Goal: Transaction & Acquisition: Purchase product/service

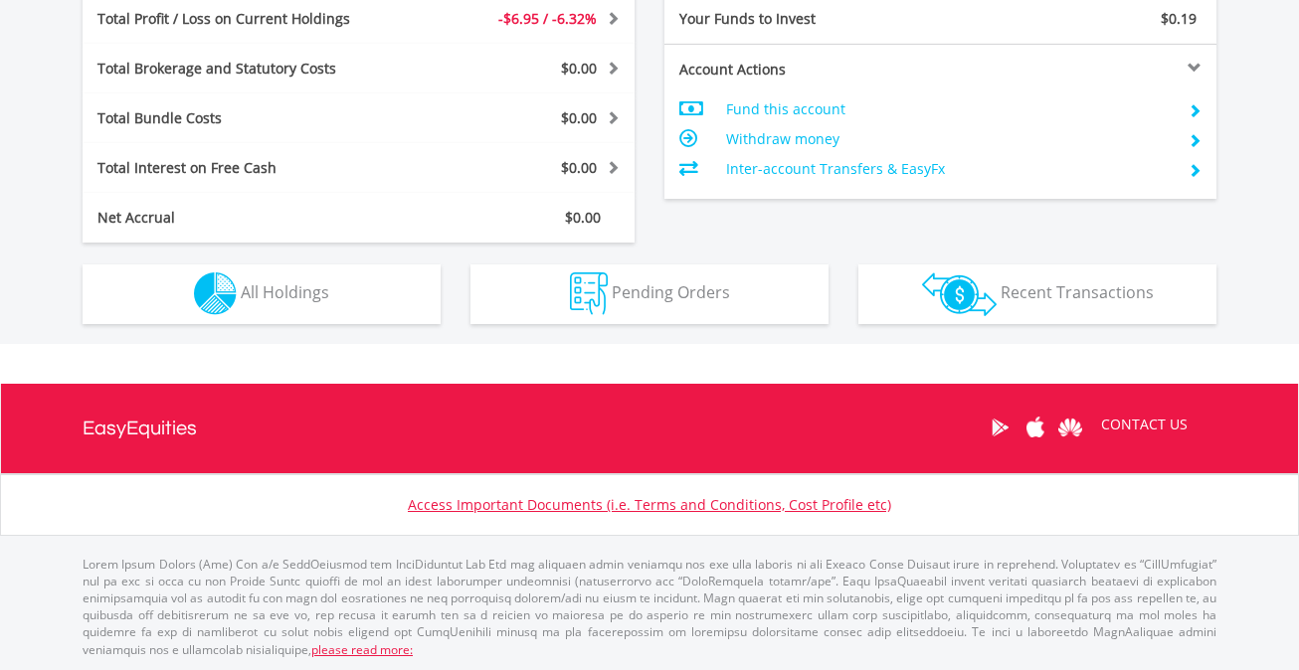
scroll to position [191, 378]
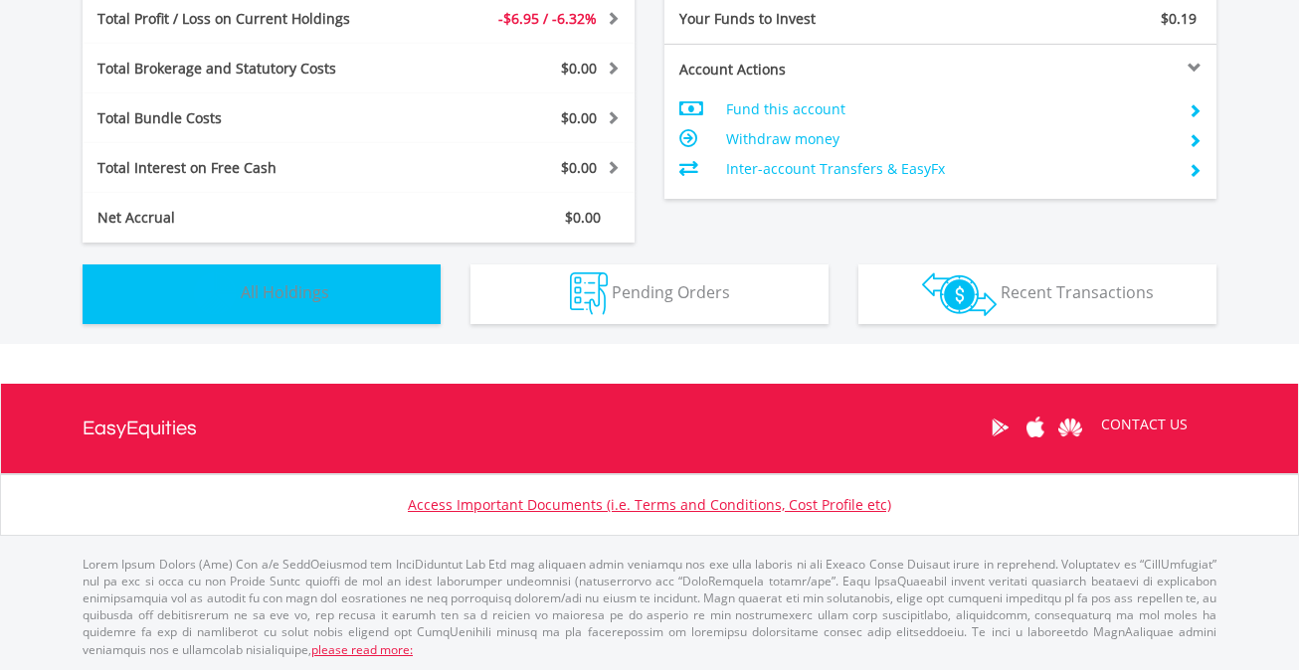
click at [280, 292] on span "All Holdings" at bounding box center [285, 292] width 89 height 22
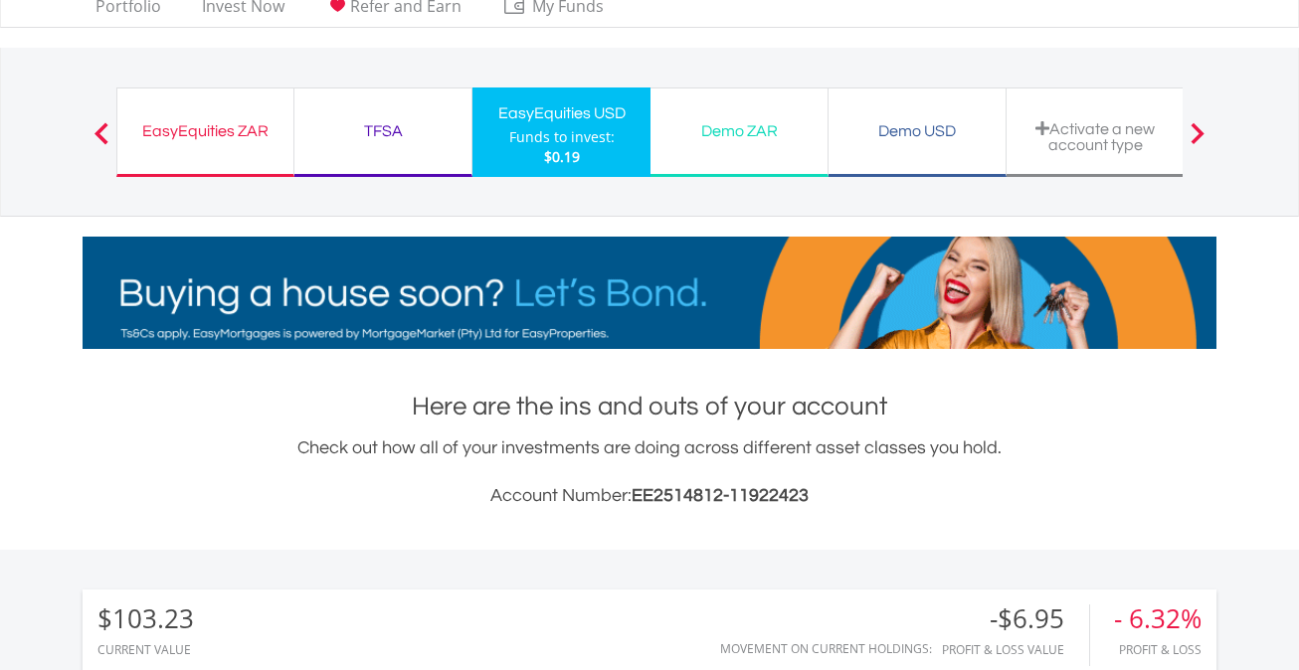
scroll to position [0, 0]
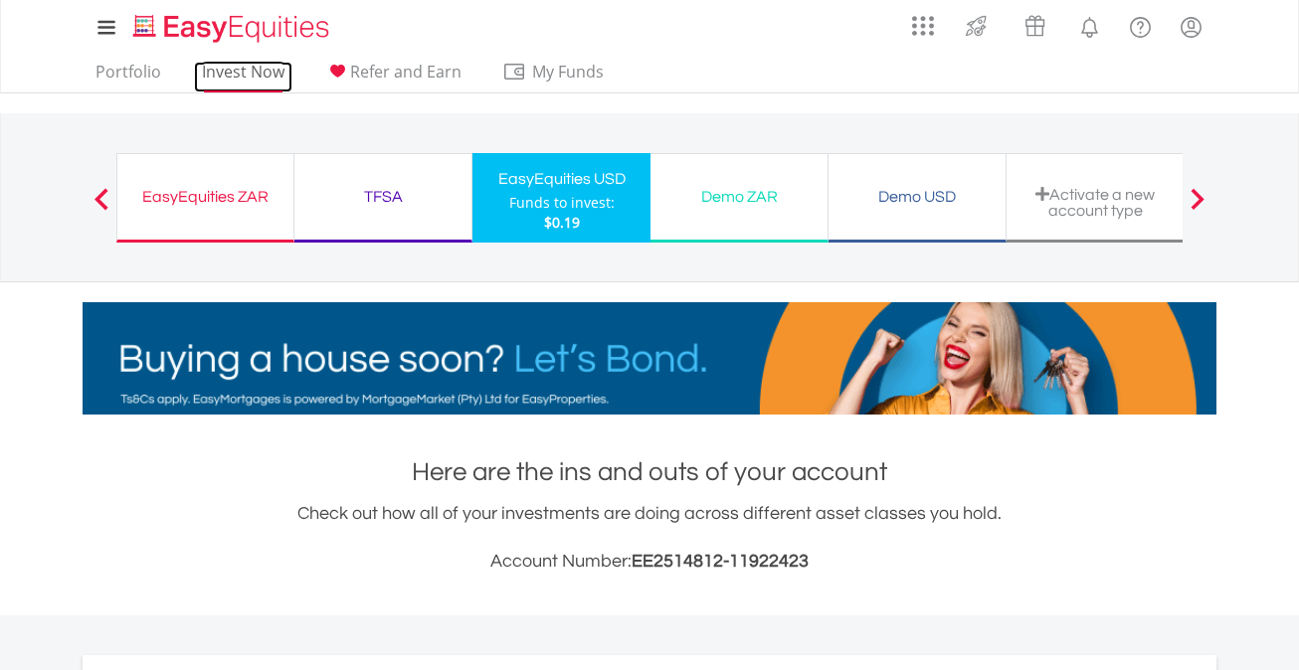
click at [237, 66] on link "Invest Now" at bounding box center [243, 77] width 98 height 31
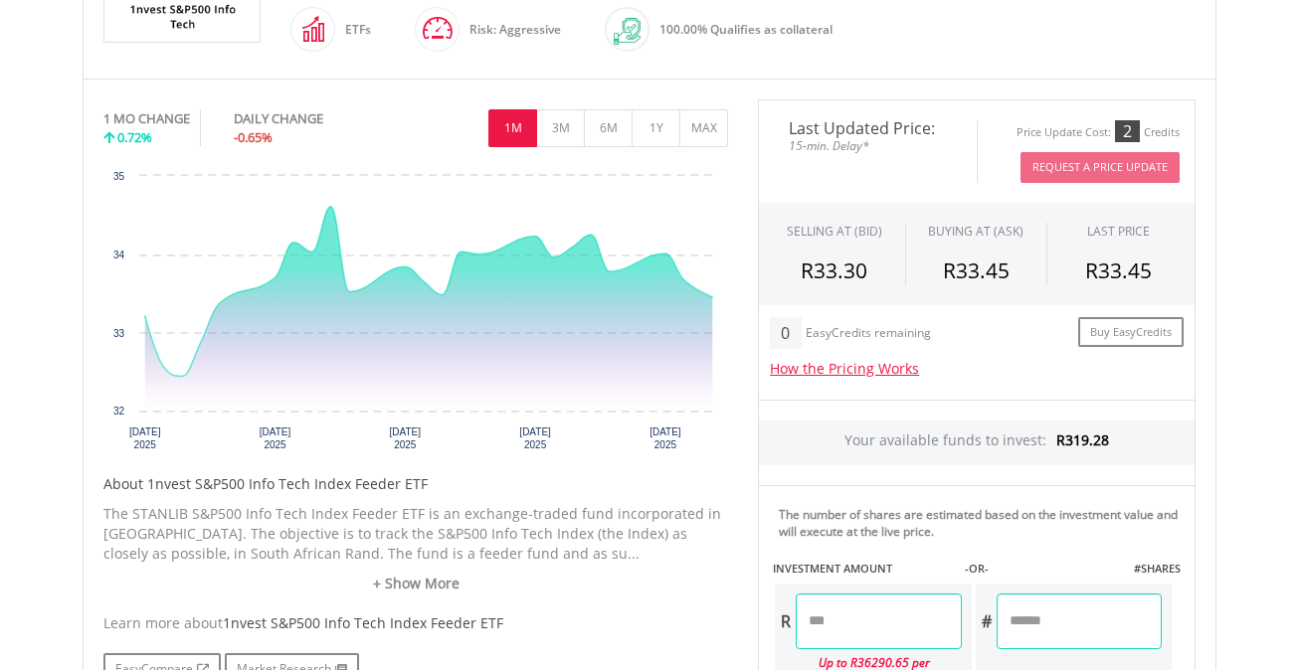
scroll to position [544, 0]
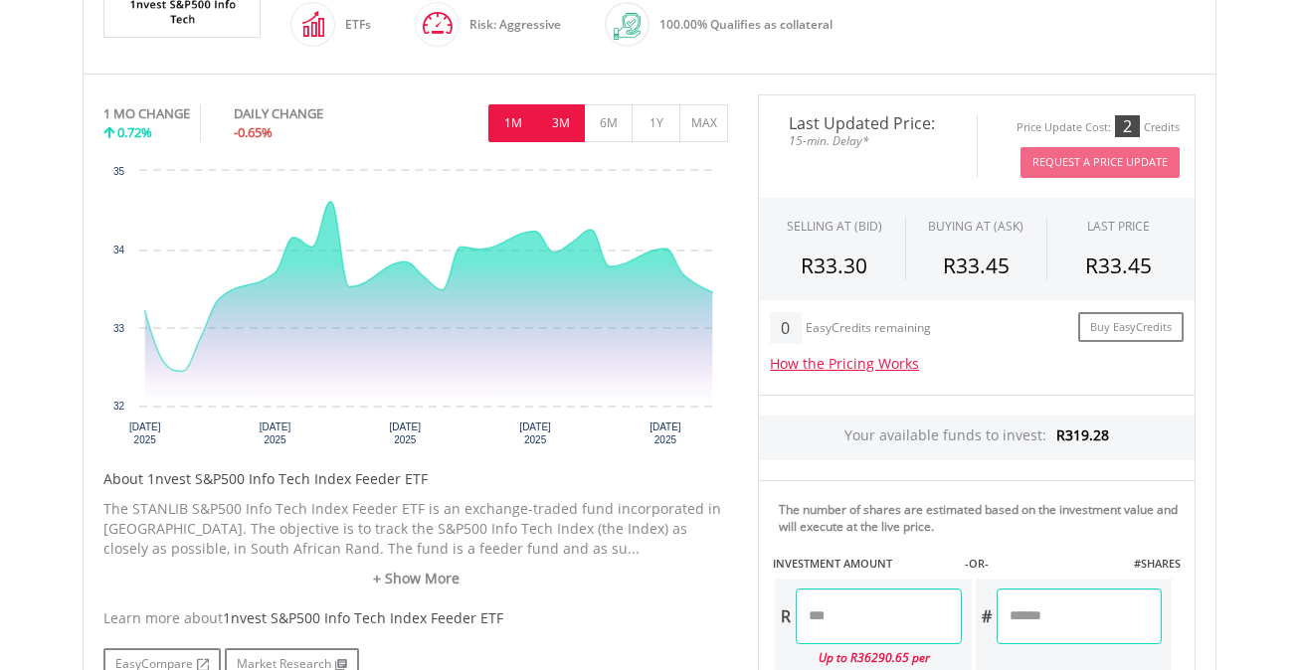
click at [560, 133] on button "3M" at bounding box center [560, 123] width 49 height 38
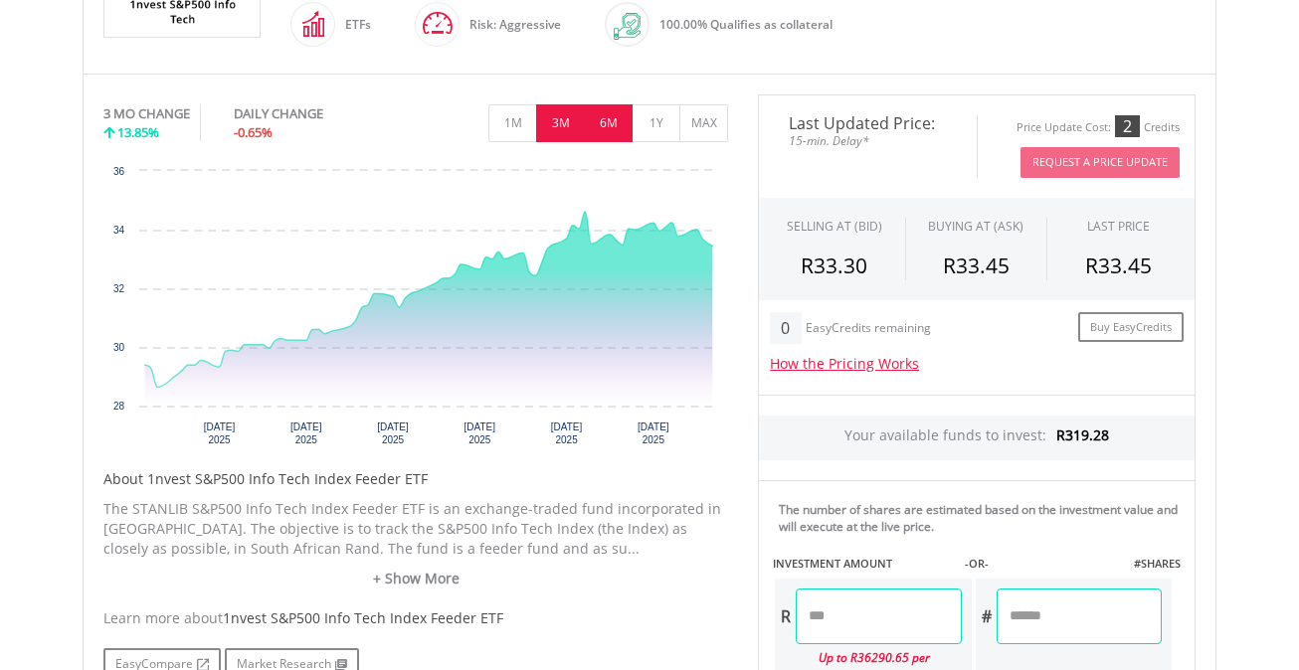
click at [611, 133] on button "6M" at bounding box center [608, 123] width 49 height 38
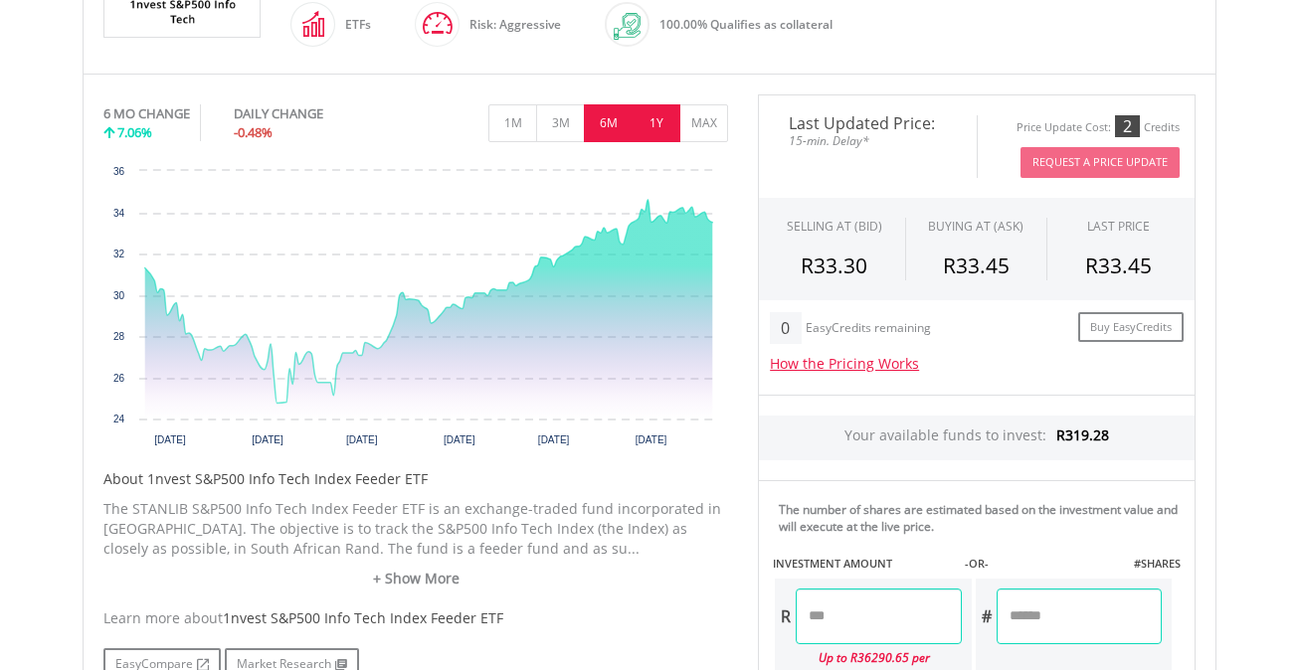
click at [655, 124] on button "1Y" at bounding box center [656, 123] width 49 height 38
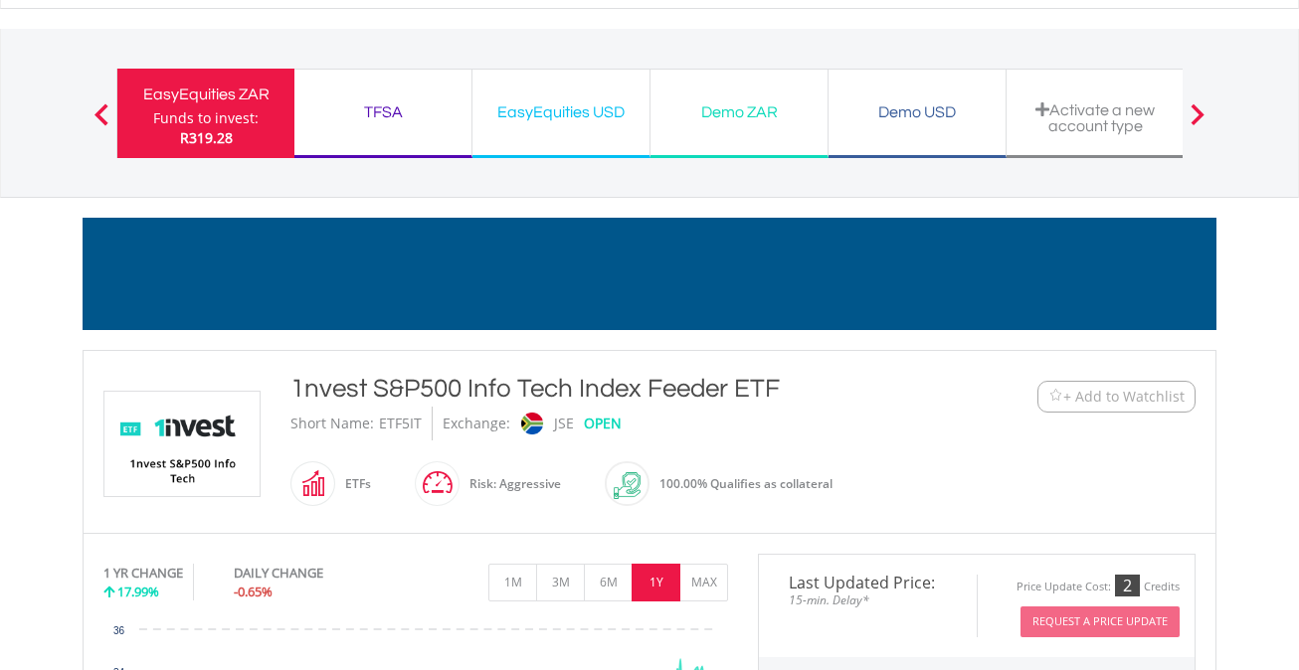
scroll to position [97, 0]
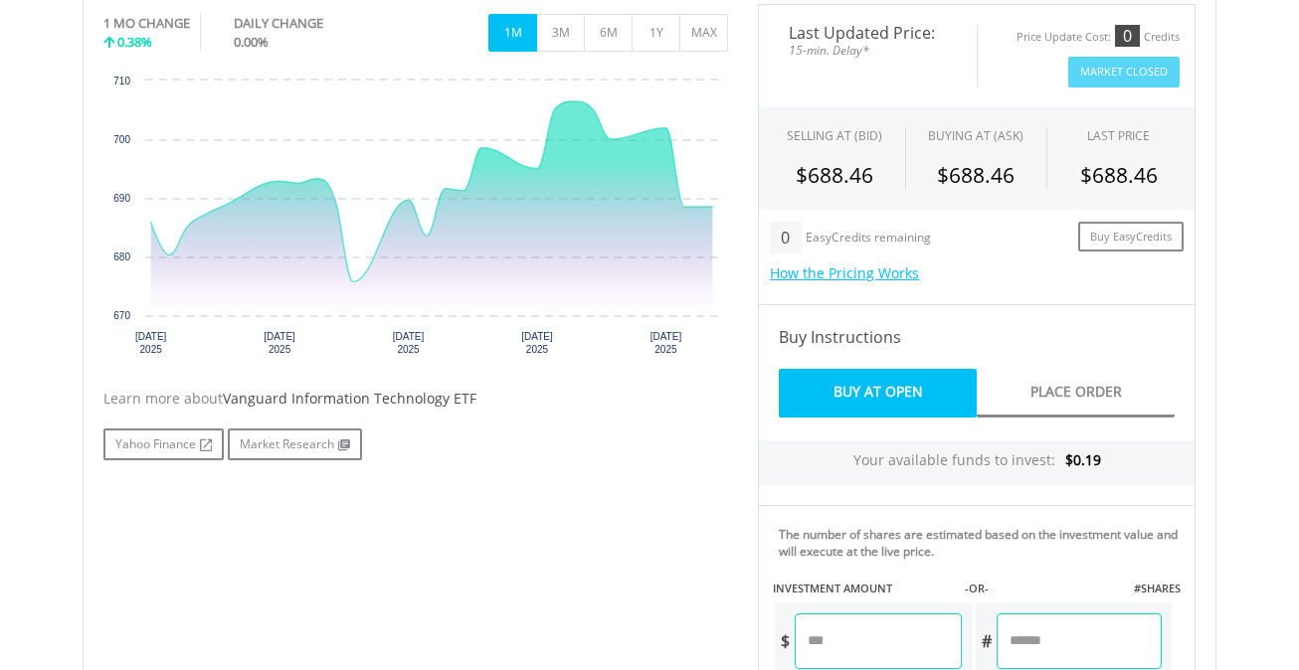
scroll to position [639, 0]
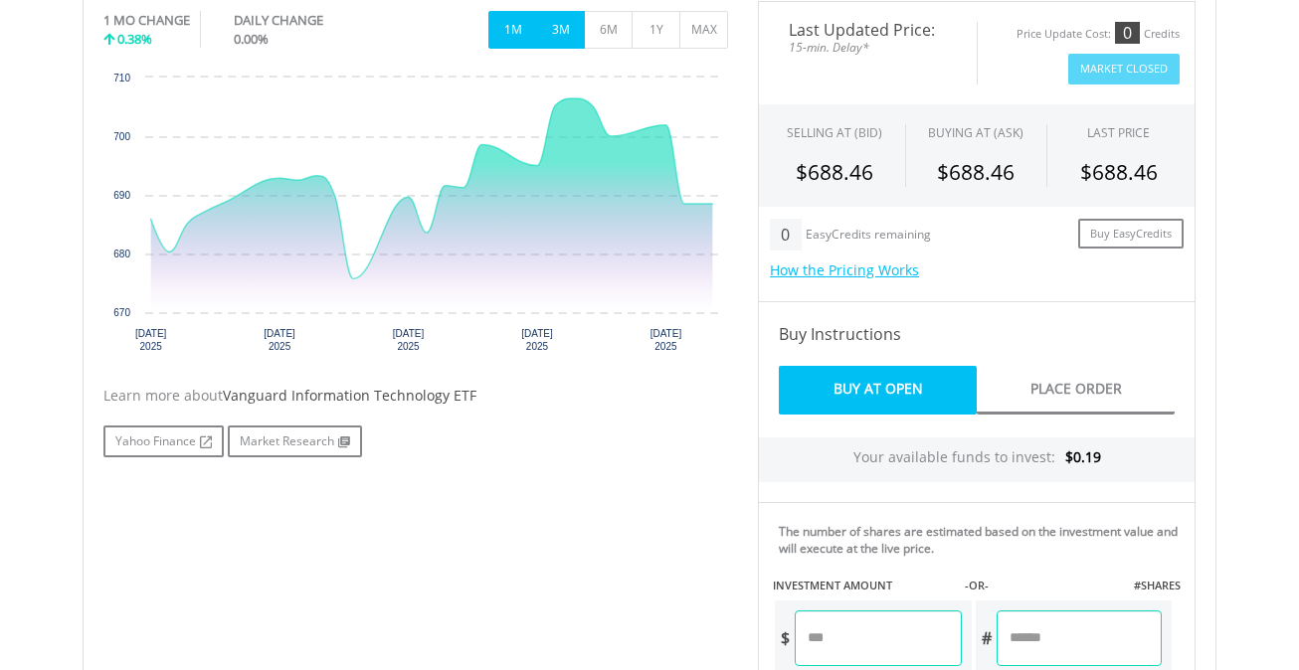
click at [568, 29] on button "3M" at bounding box center [560, 30] width 49 height 38
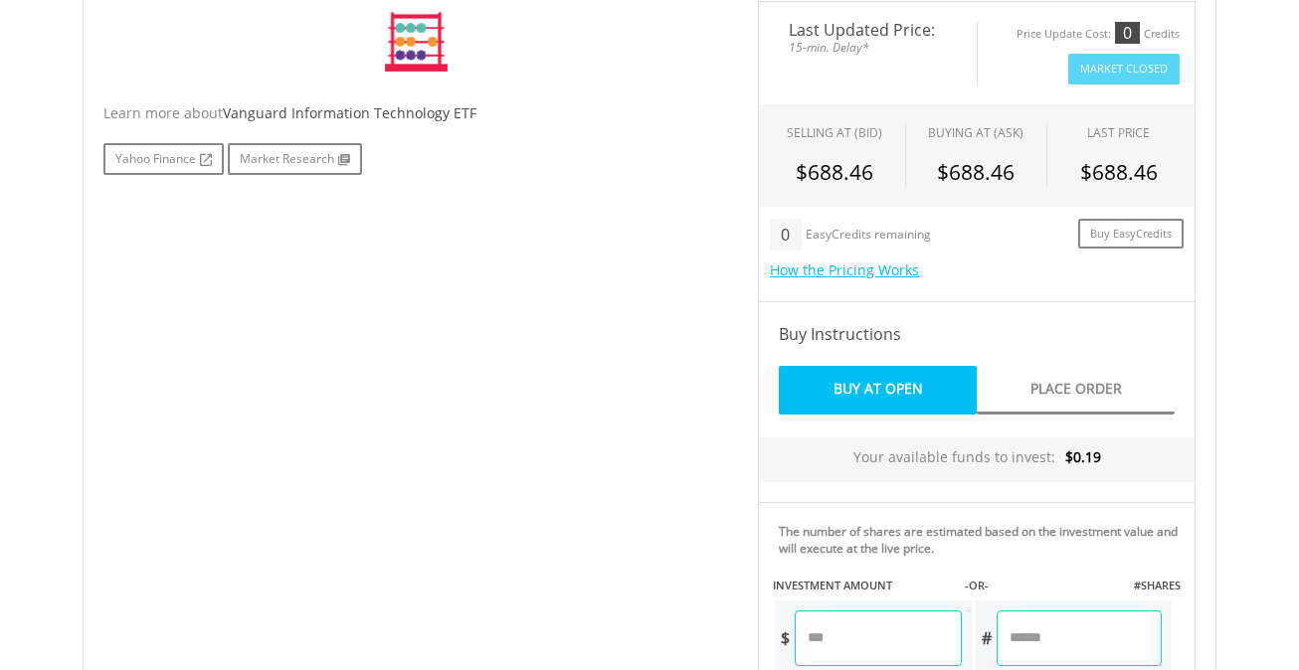
scroll to position [556, 0]
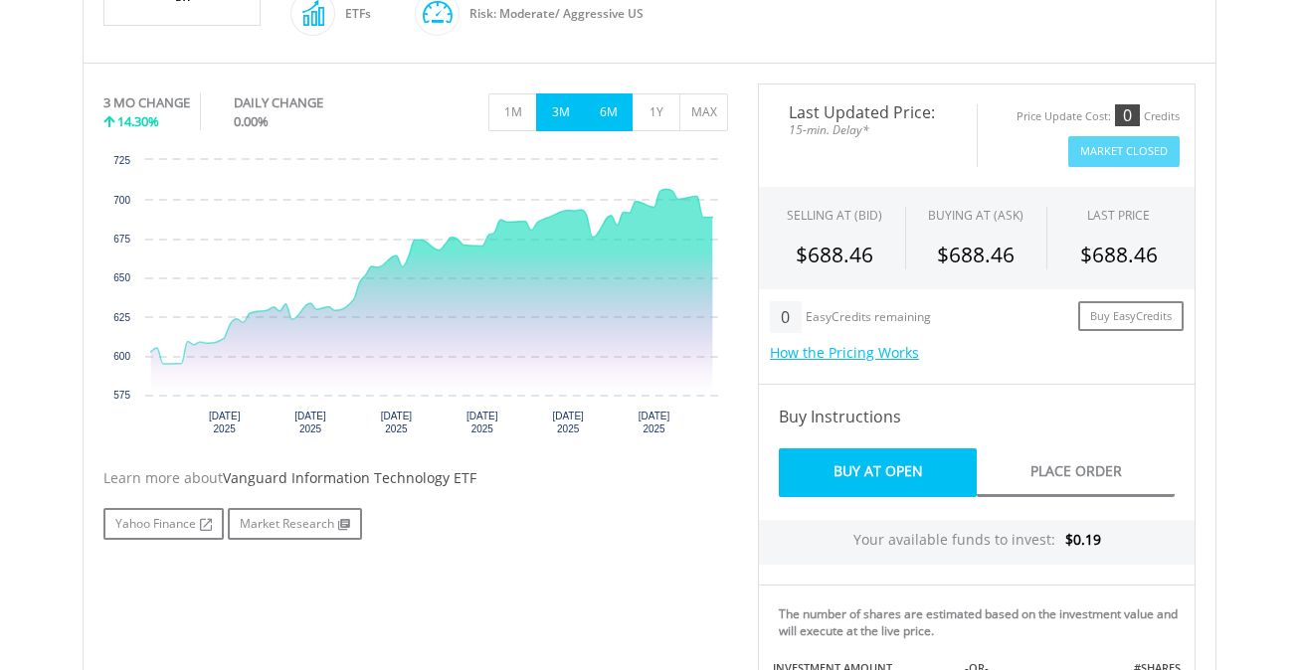
click at [611, 93] on button "6M" at bounding box center [608, 112] width 49 height 38
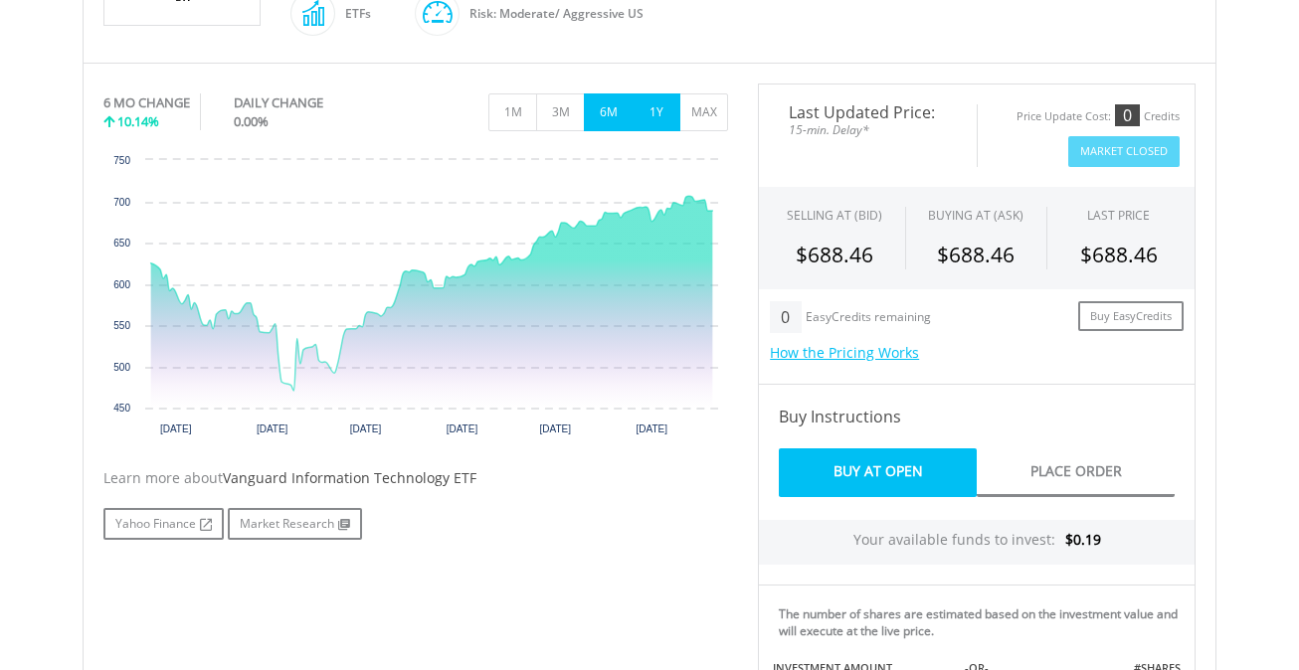
click at [660, 113] on button "1Y" at bounding box center [656, 112] width 49 height 38
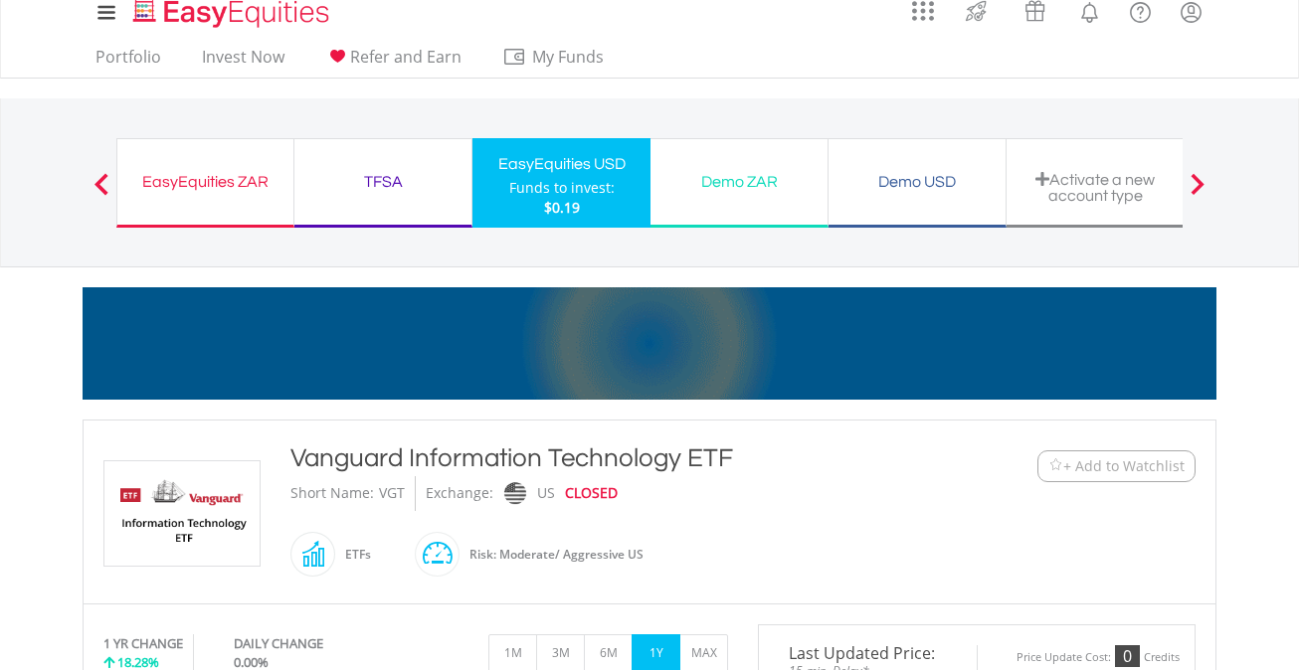
scroll to position [0, 0]
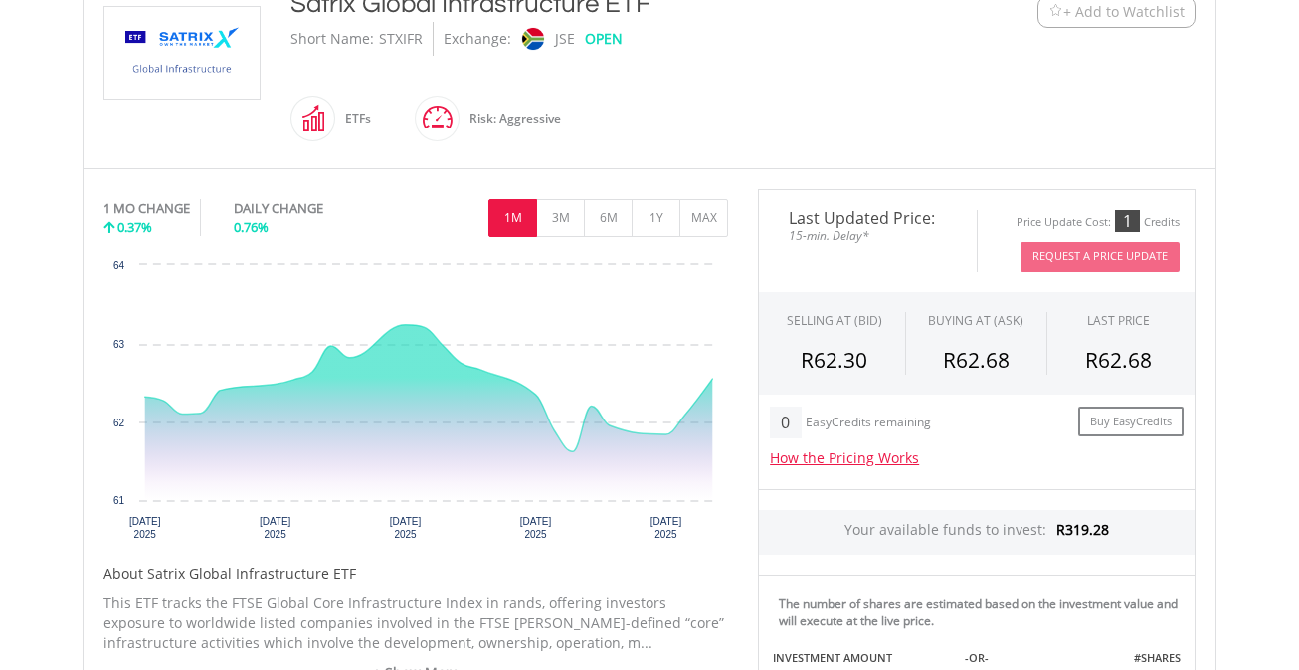
scroll to position [472, 0]
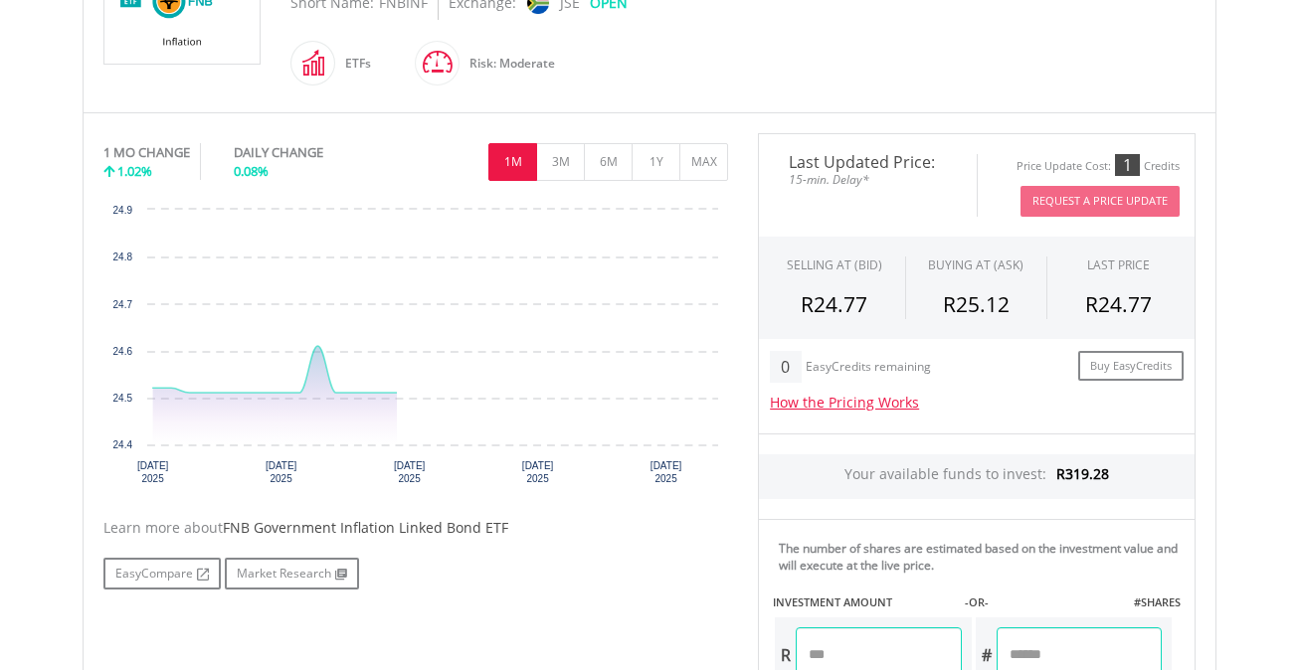
scroll to position [535, 0]
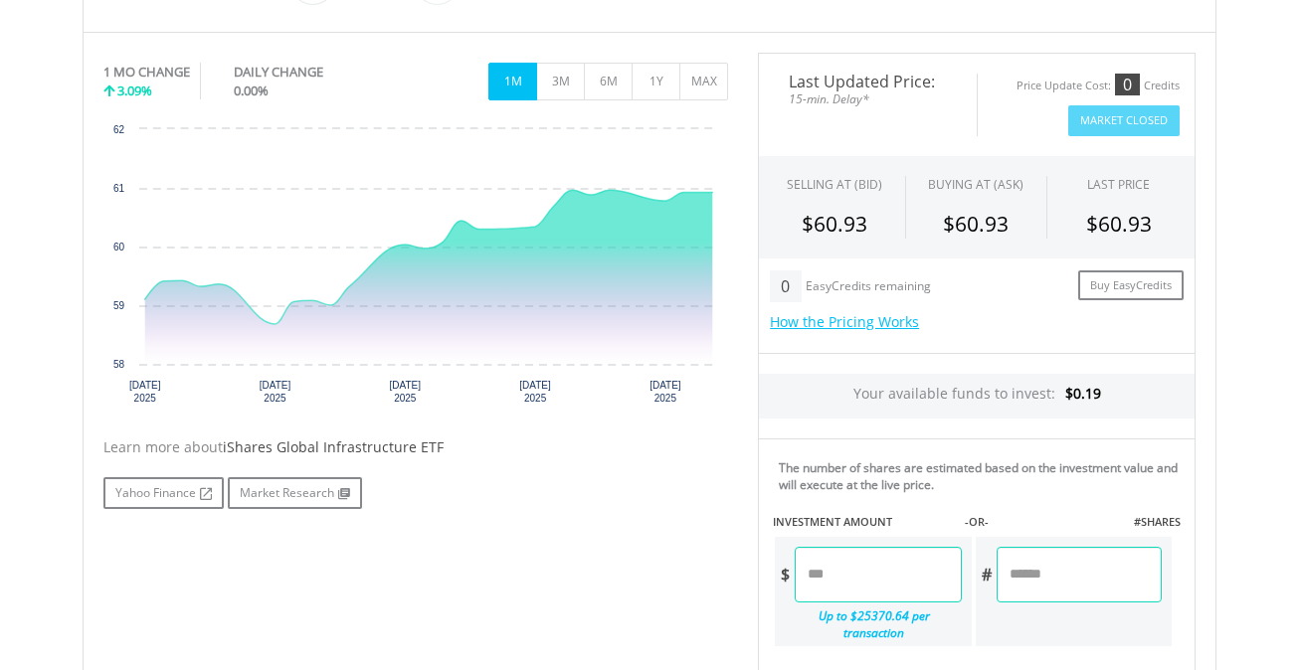
scroll to position [592, 0]
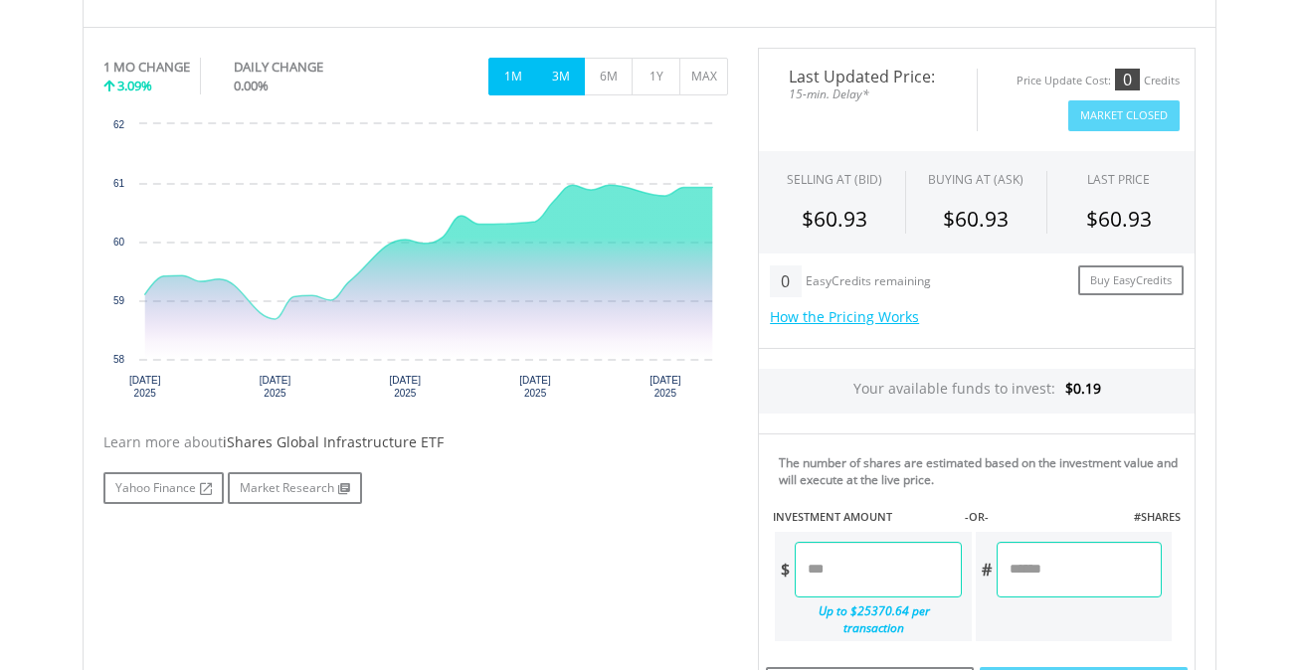
click at [558, 73] on button "3M" at bounding box center [560, 77] width 49 height 38
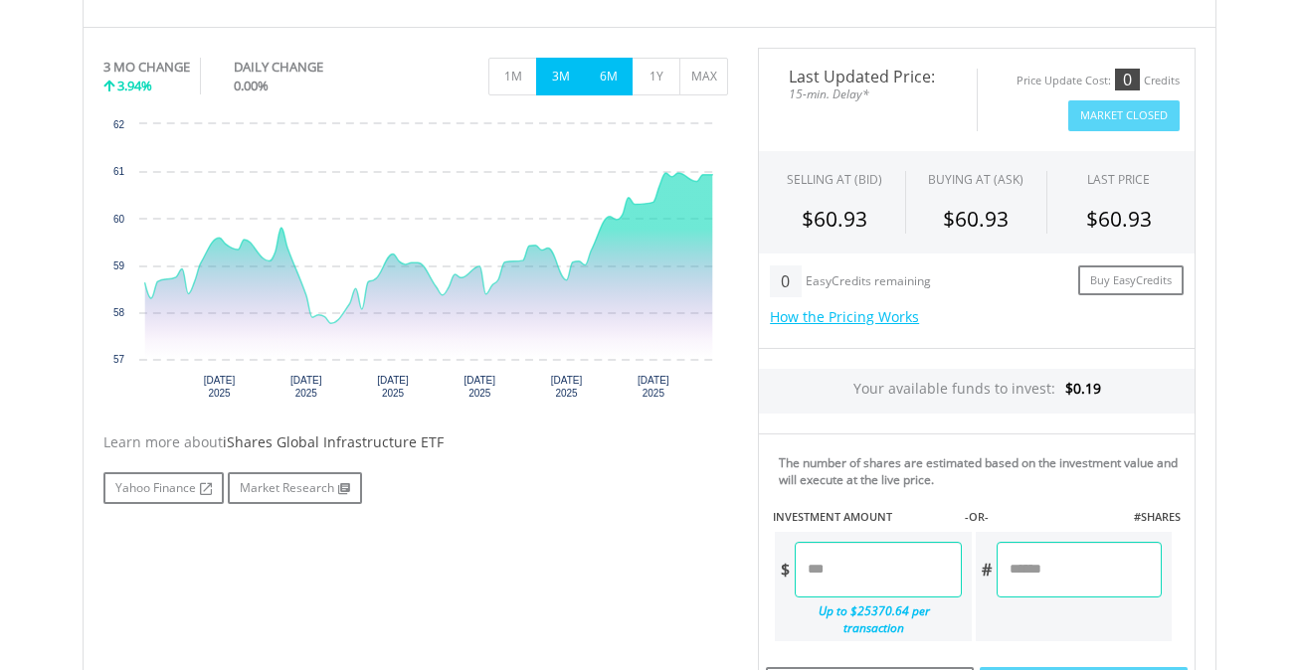
click at [614, 88] on button "6M" at bounding box center [608, 77] width 49 height 38
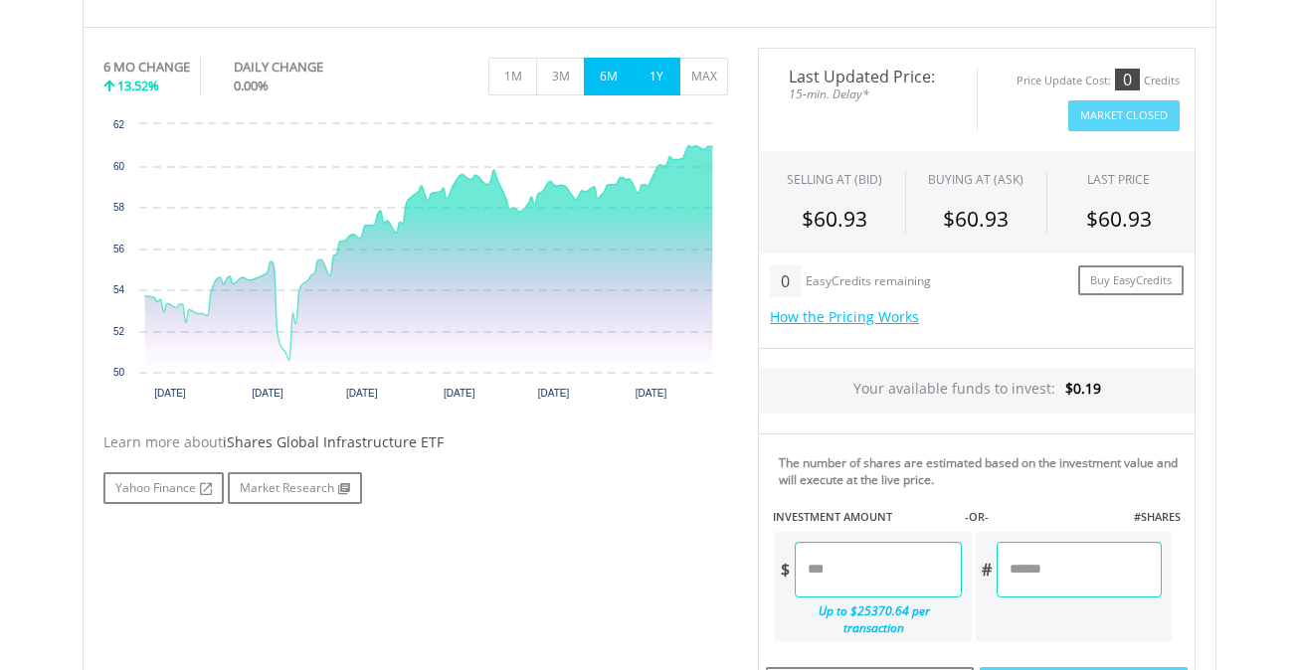
click at [653, 80] on button "1Y" at bounding box center [656, 77] width 49 height 38
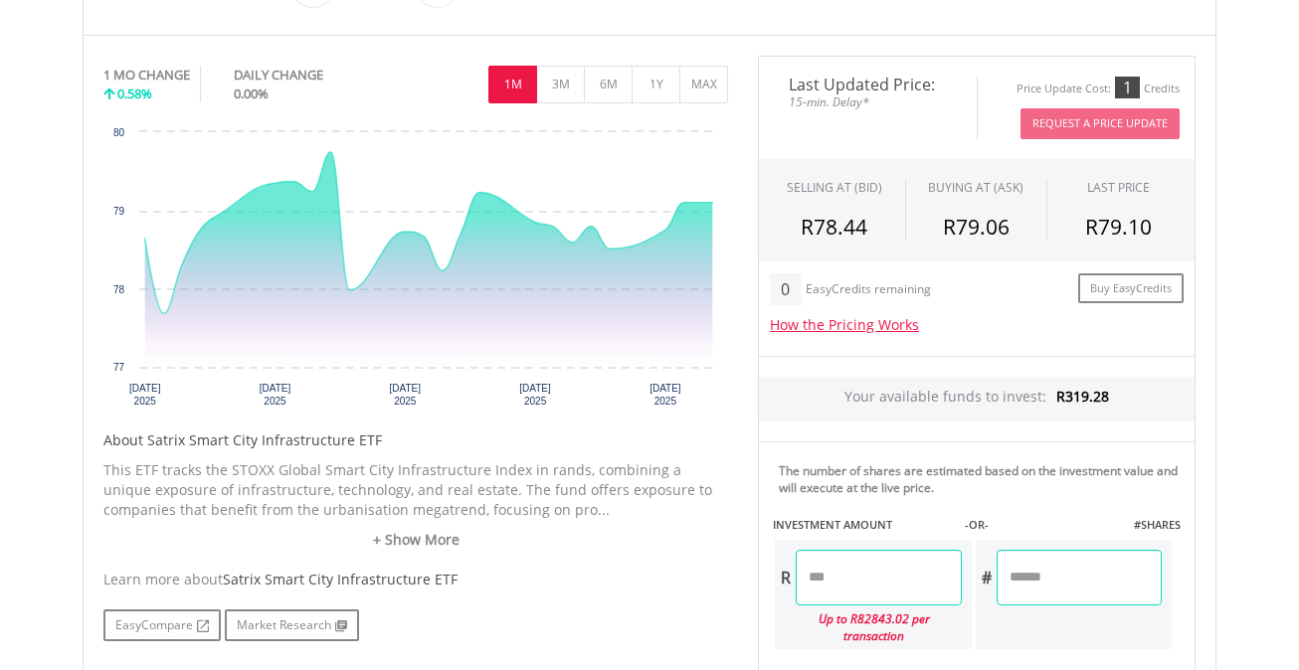
scroll to position [605, 0]
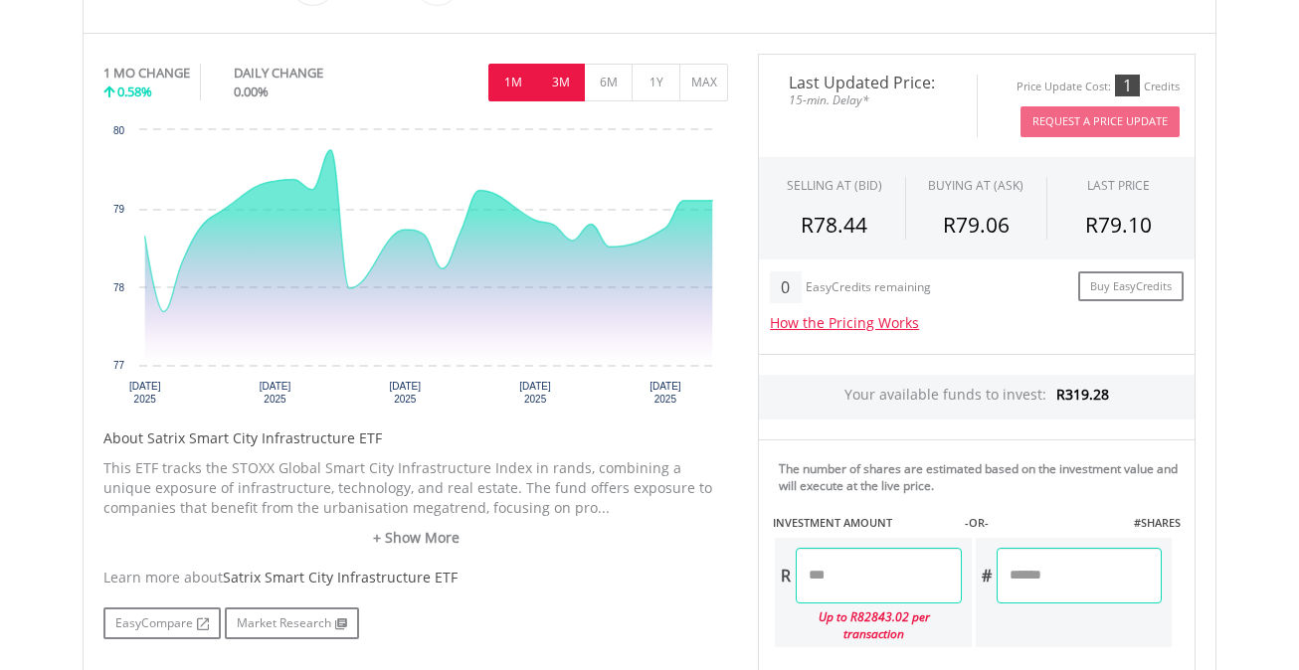
click at [554, 91] on button "3M" at bounding box center [560, 83] width 49 height 38
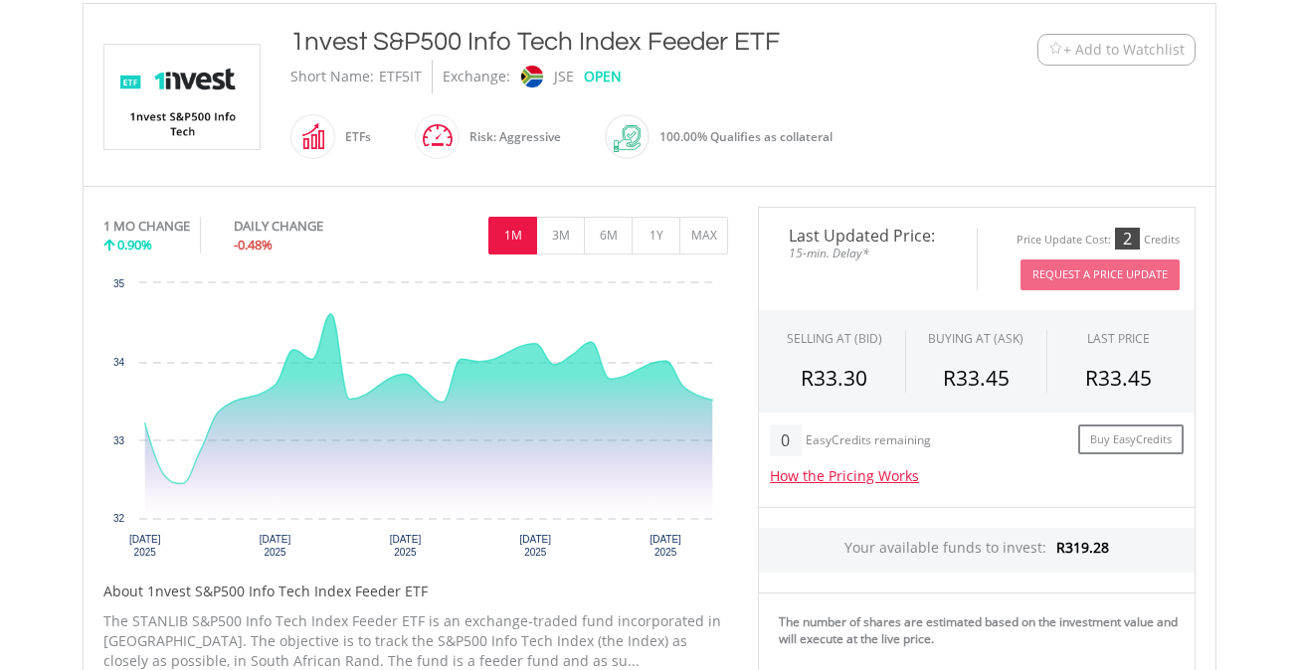
scroll to position [505, 0]
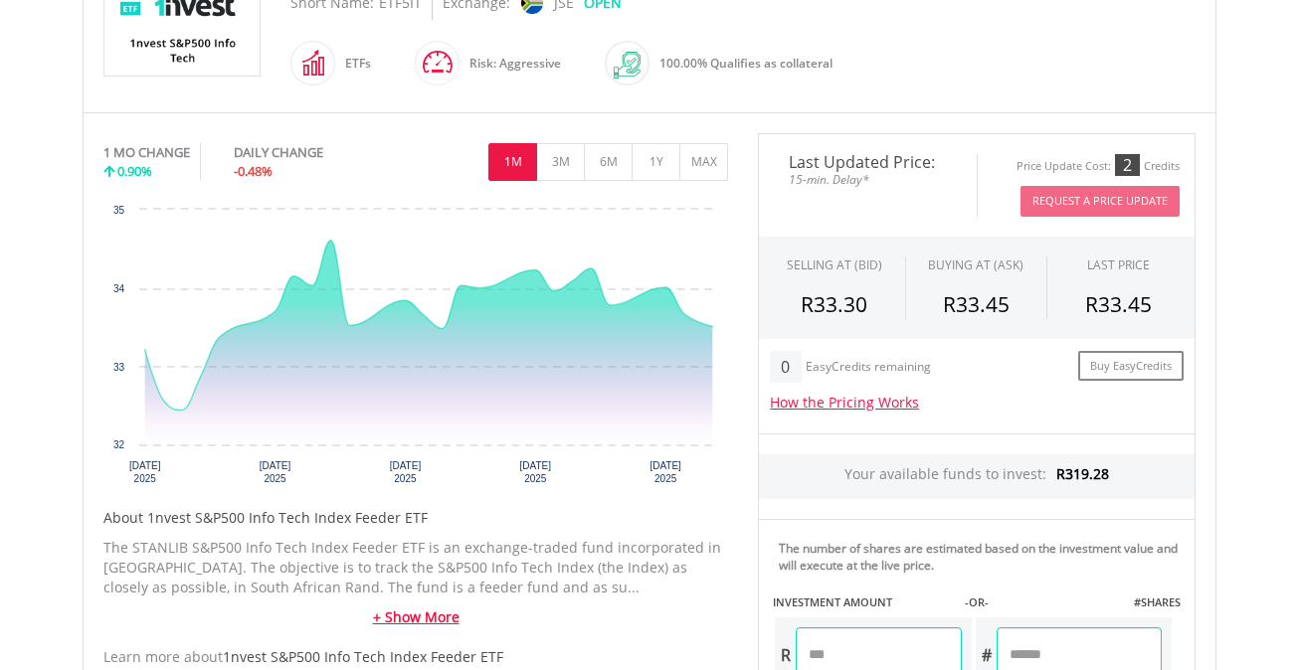
click at [438, 616] on link "+ Show More" at bounding box center [415, 618] width 625 height 20
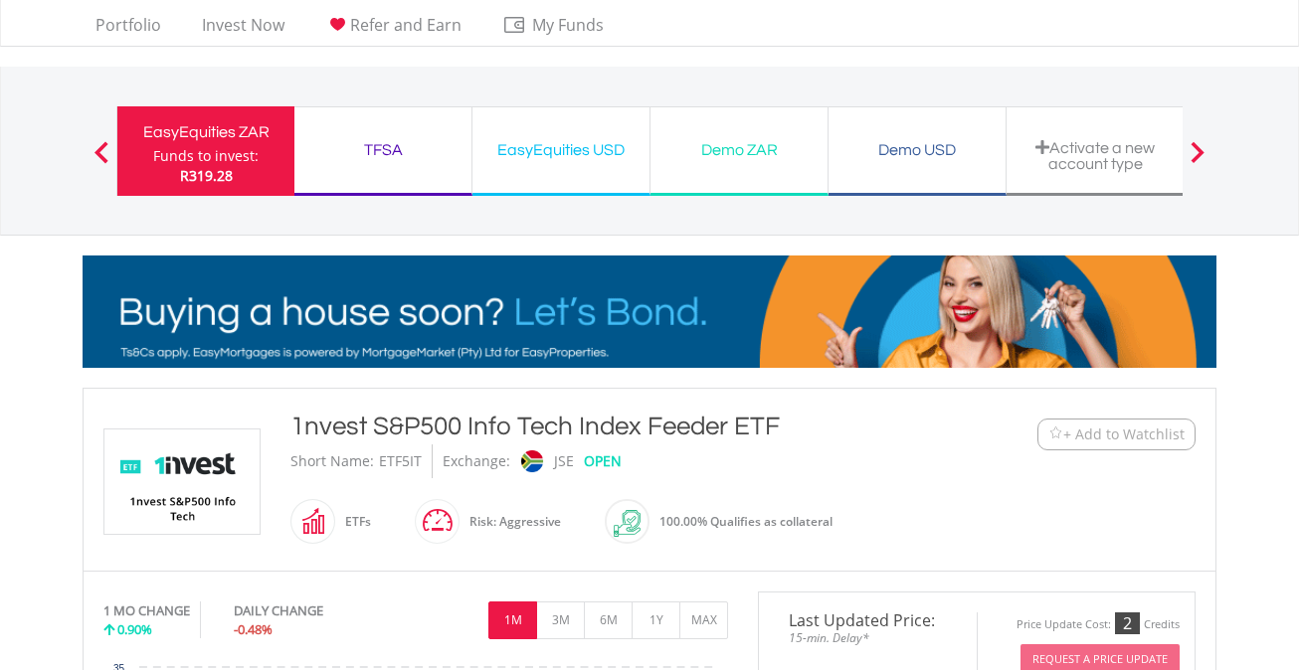
scroll to position [0, 0]
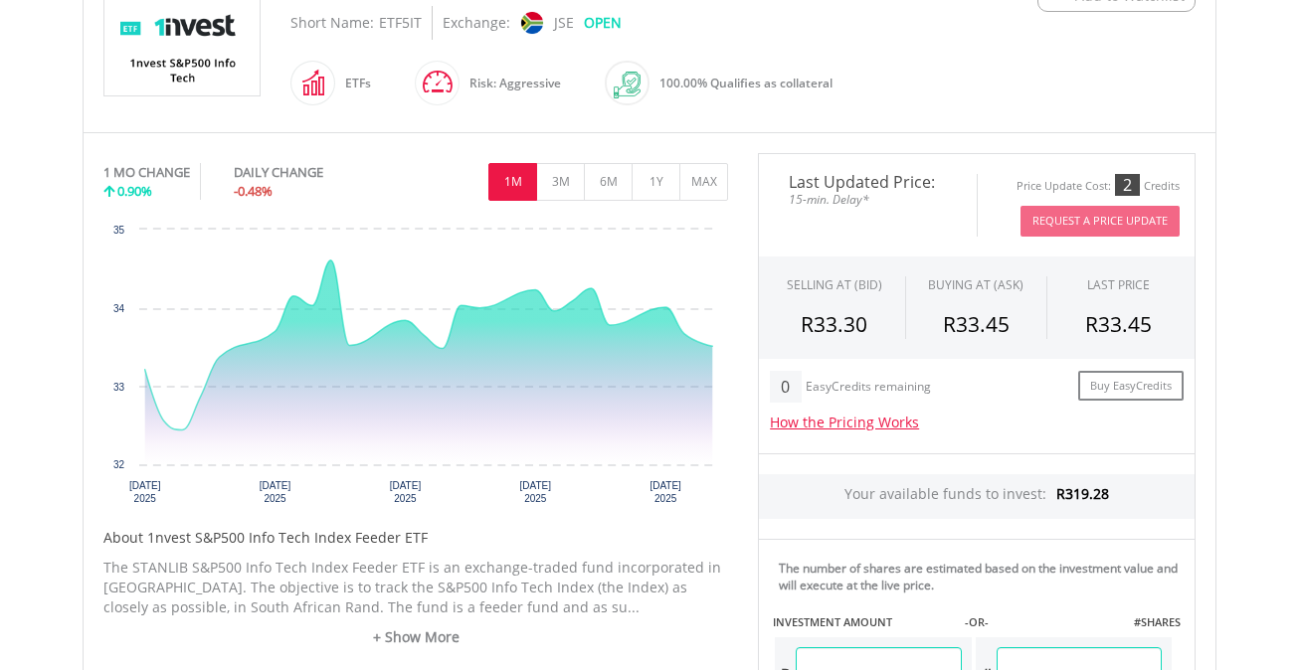
scroll to position [492, 0]
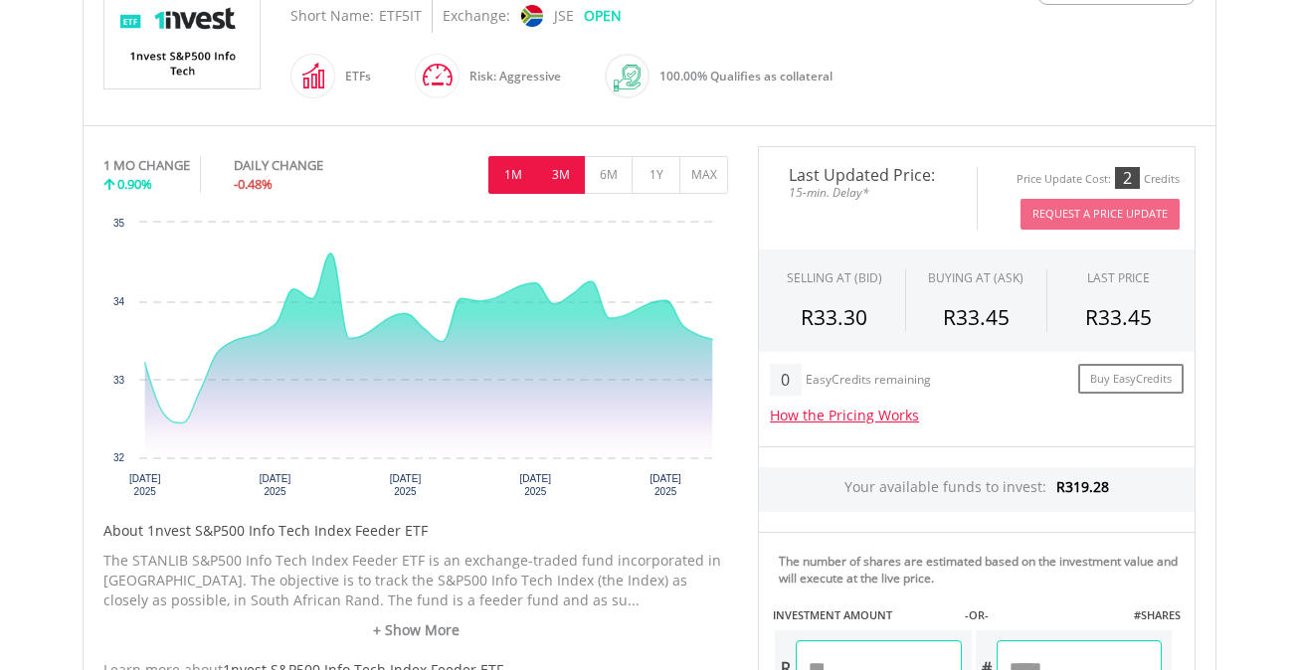
click at [554, 176] on button "3M" at bounding box center [560, 175] width 49 height 38
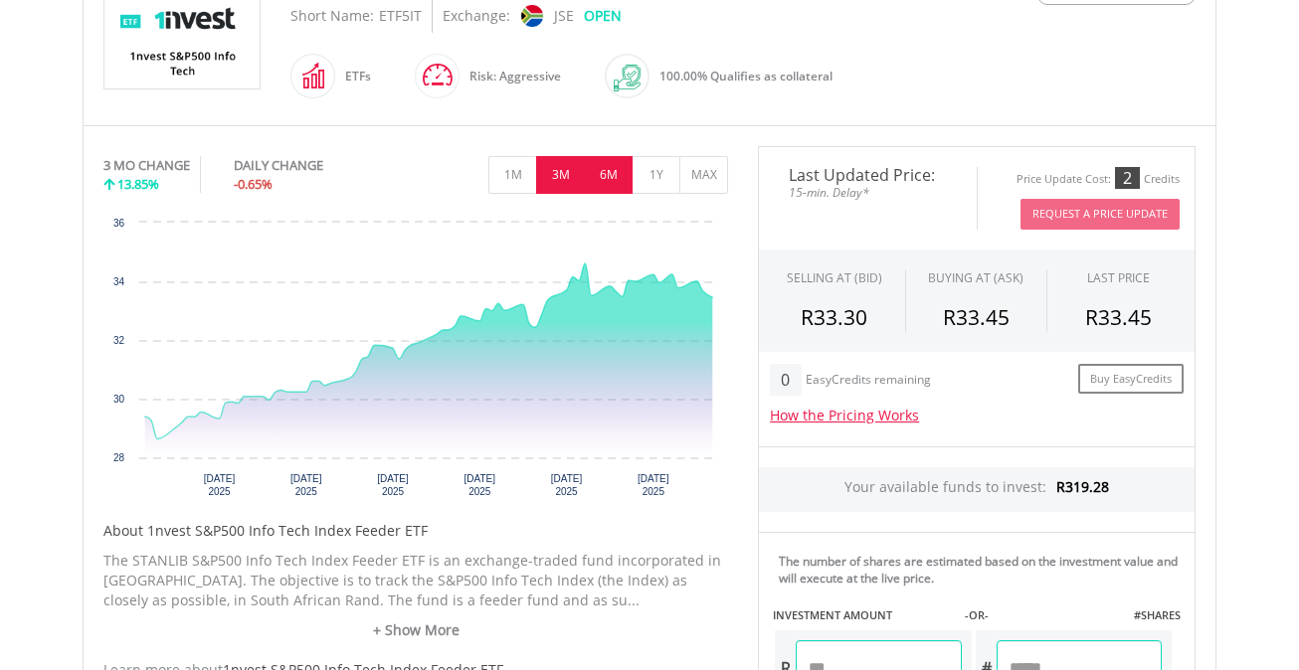
click at [622, 172] on button "6M" at bounding box center [608, 175] width 49 height 38
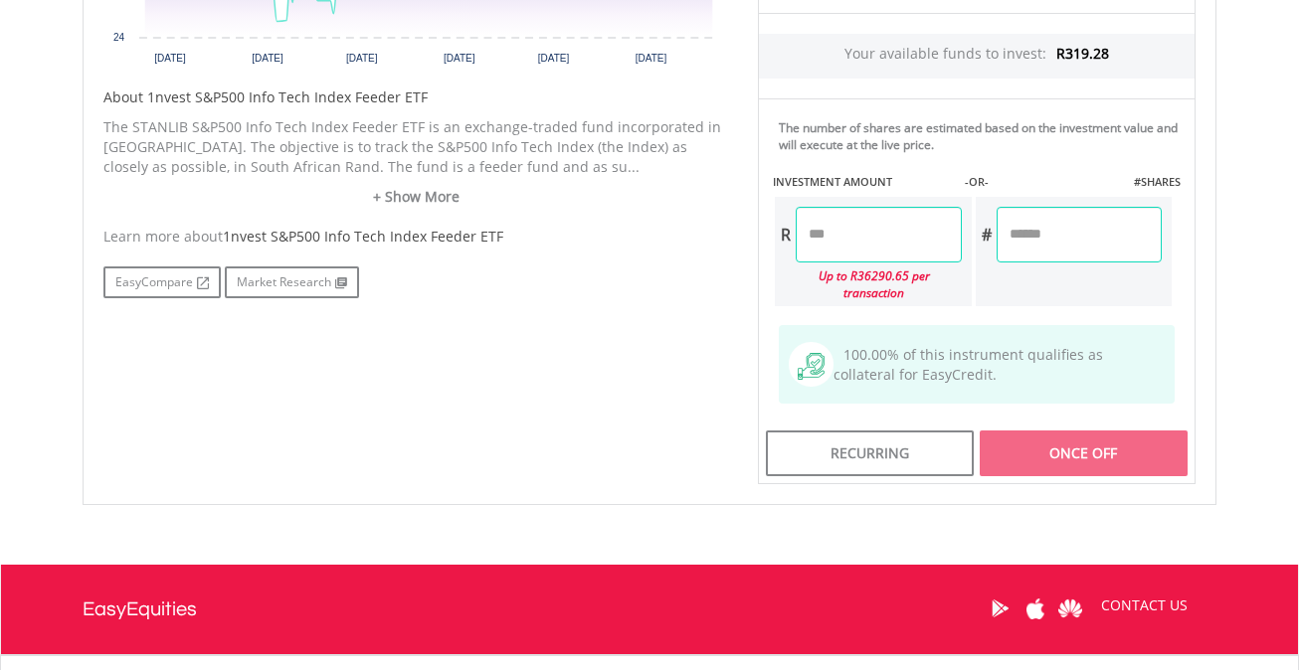
scroll to position [932, 0]
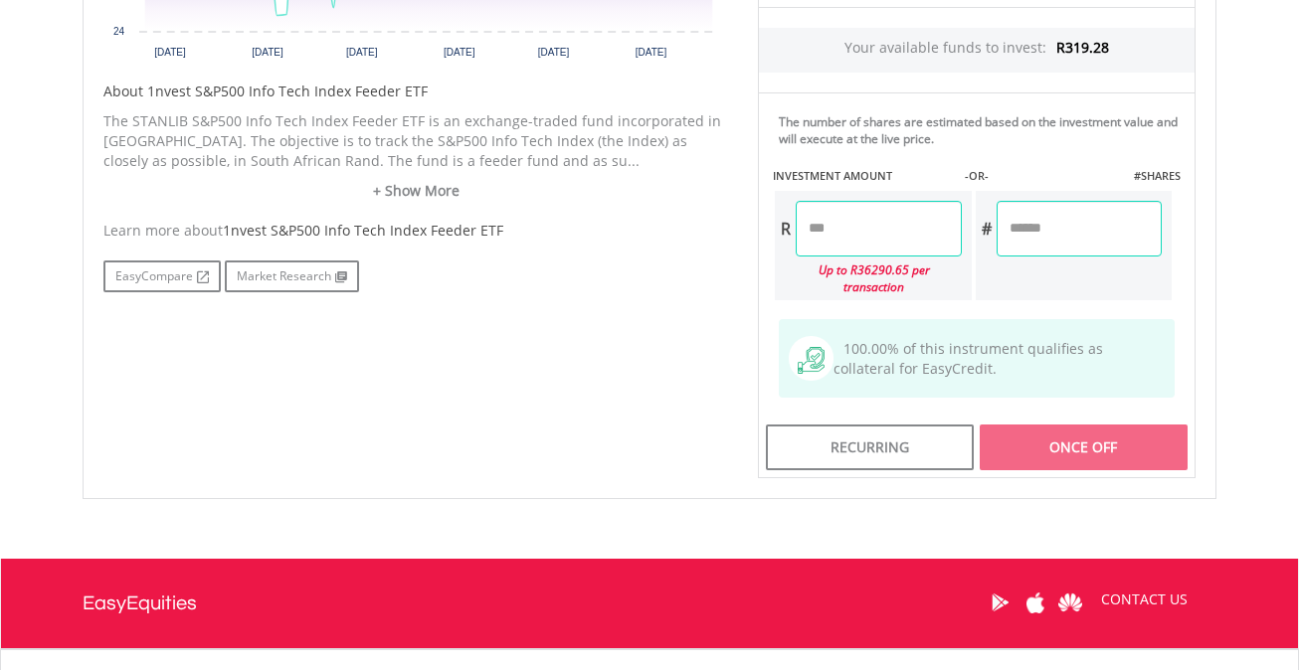
click at [851, 222] on input "number" at bounding box center [878, 229] width 165 height 56
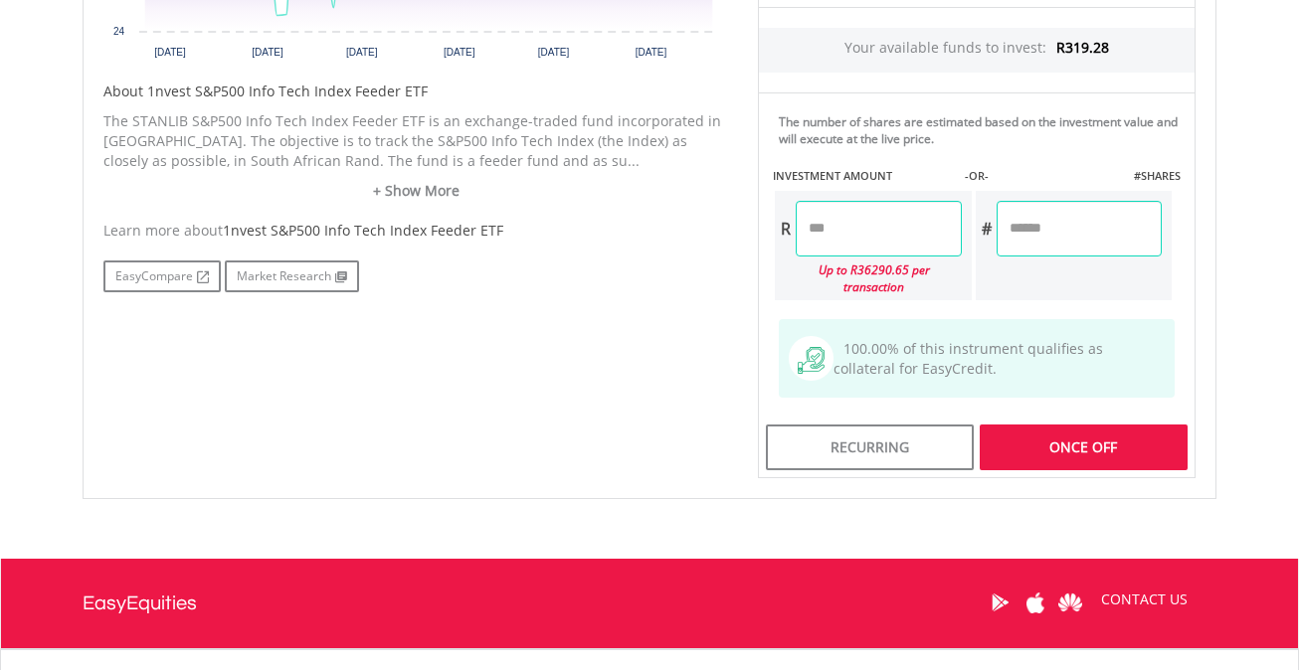
click at [1022, 244] on div "Last Updated Price: 15-min. Delay* Price Update Cost: 2 Credits Request A Price…" at bounding box center [976, 93] width 467 height 773
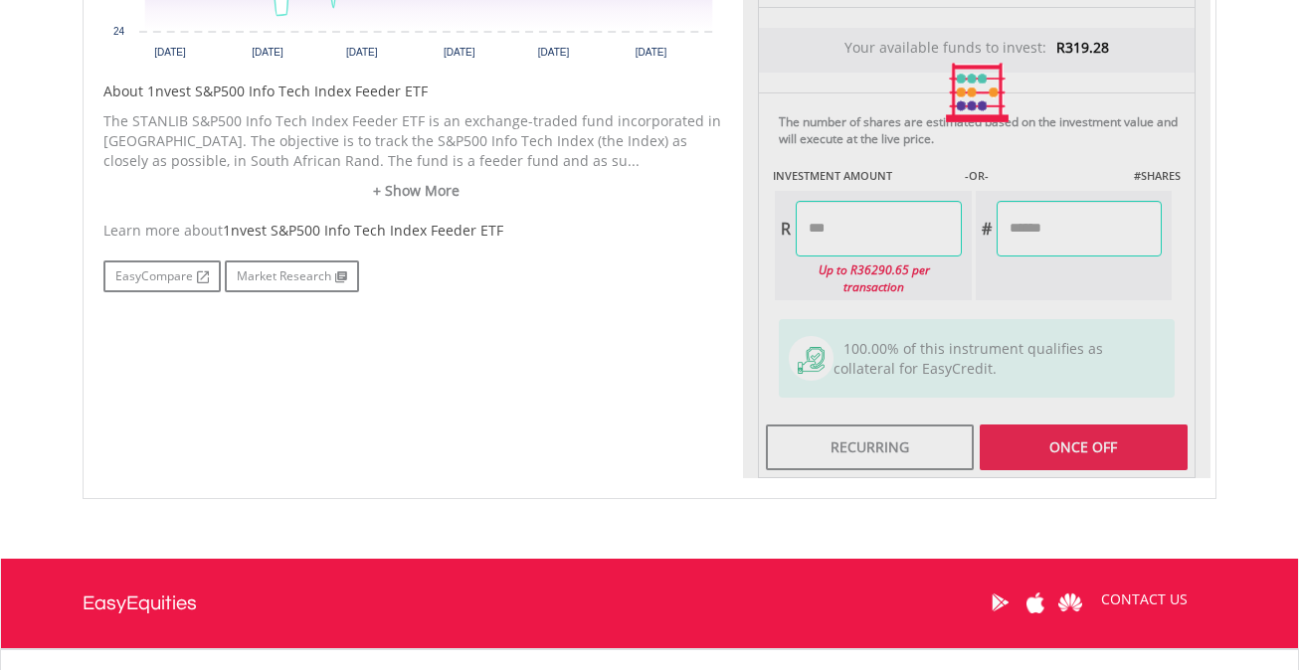
type input "******"
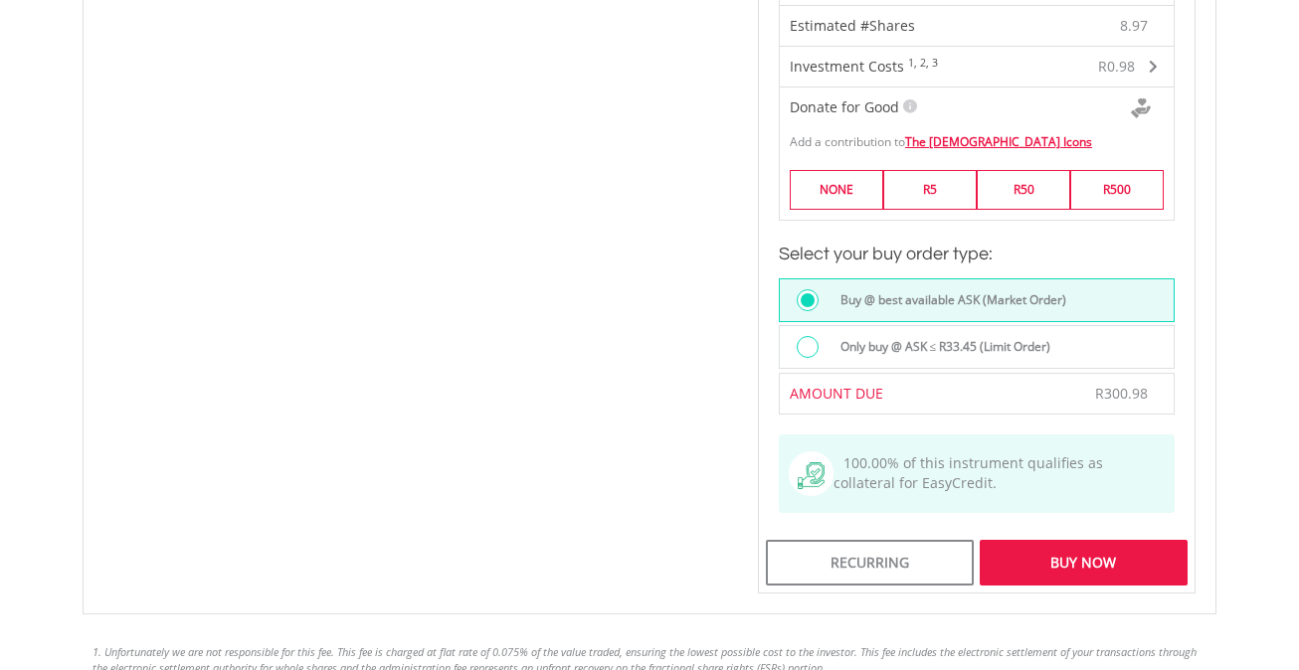
scroll to position [1323, 0]
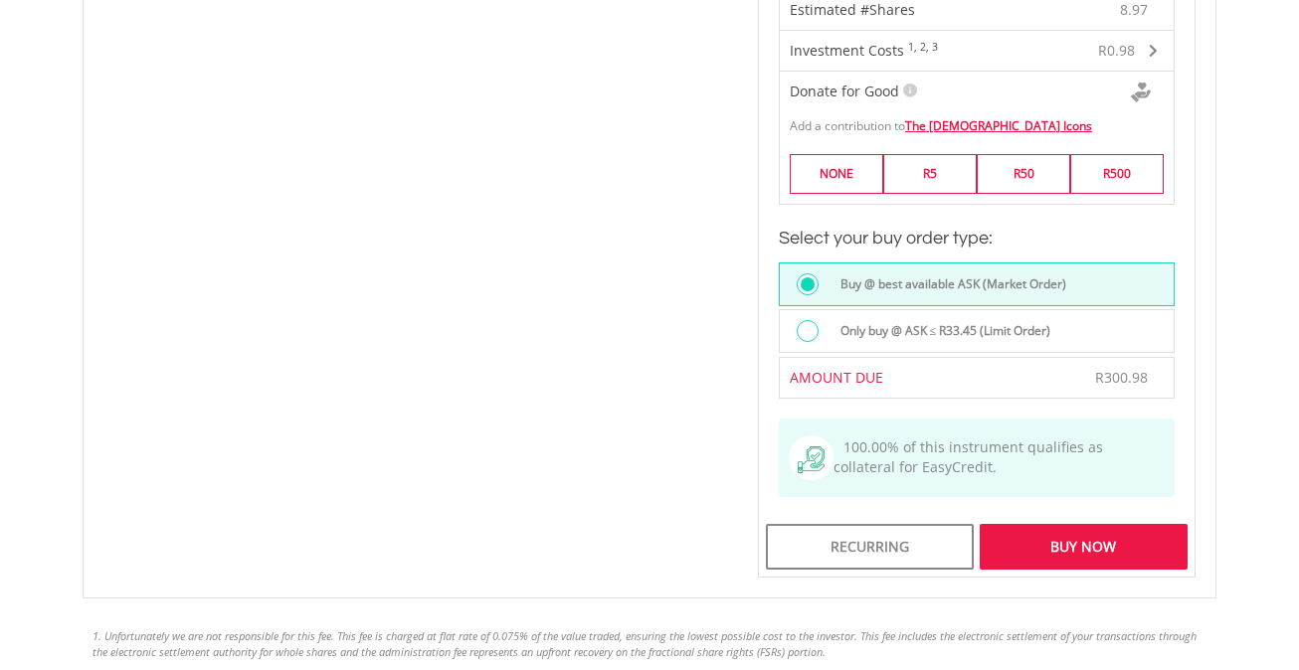
click at [1046, 528] on div "Buy Now" at bounding box center [1084, 547] width 208 height 46
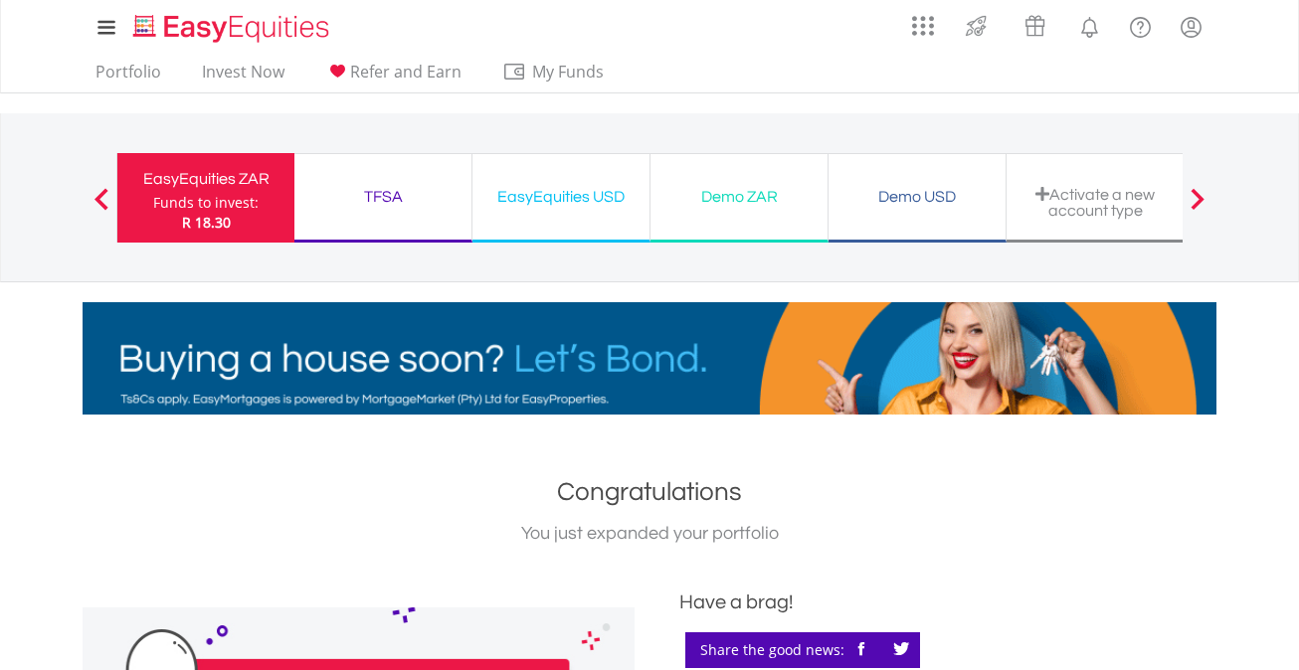
click at [380, 204] on div "TFSA" at bounding box center [382, 197] width 153 height 28
